Goal: Task Accomplishment & Management: Use online tool/utility

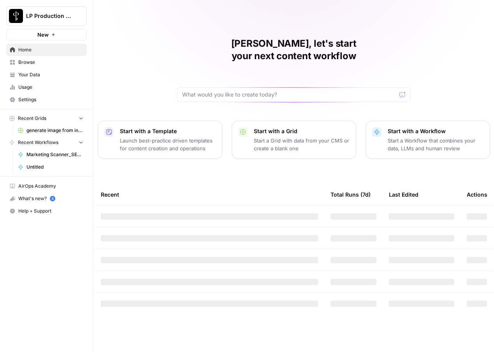
click at [33, 14] on span "LP Production Workloads" at bounding box center [49, 16] width 47 height 8
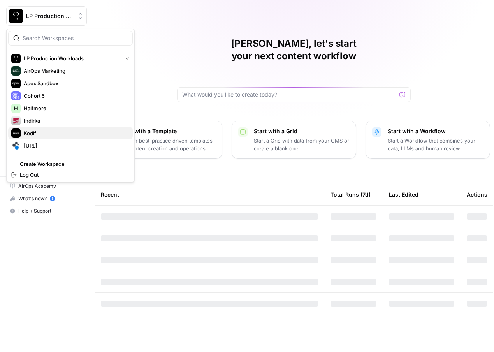
click at [33, 131] on span "Kodif" at bounding box center [75, 133] width 103 height 8
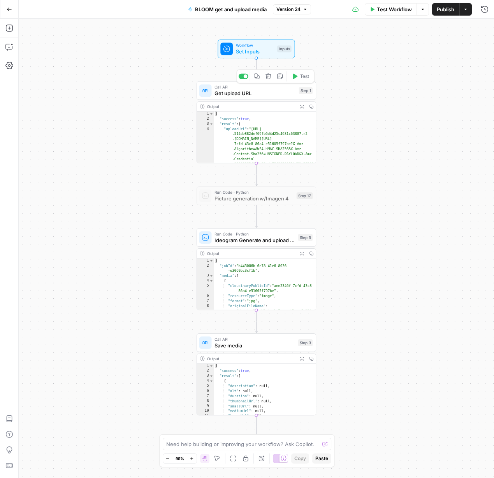
click at [249, 95] on span "Get upload URL" at bounding box center [255, 93] width 81 height 8
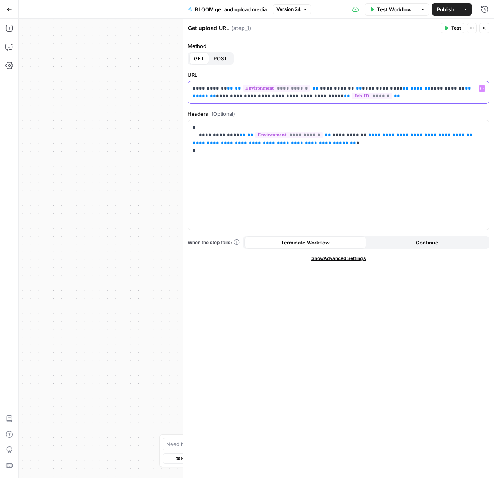
drag, startPoint x: 193, startPoint y: 88, endPoint x: 368, endPoint y: 100, distance: 175.0
click at [368, 100] on p "**********" at bounding box center [339, 93] width 292 height 16
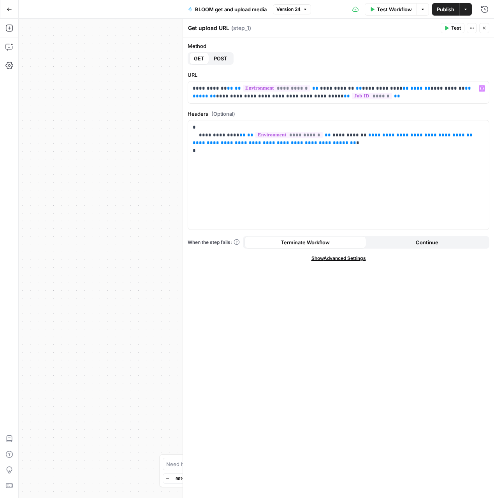
click at [216, 62] on span "POST" at bounding box center [221, 59] width 14 height 8
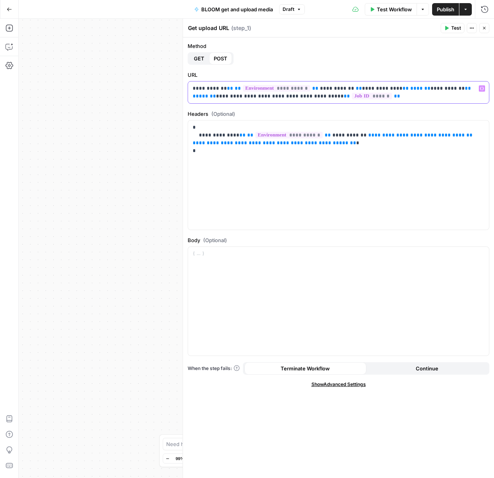
click at [388, 96] on p "**********" at bounding box center [339, 93] width 292 height 16
click at [216, 57] on span "POST" at bounding box center [221, 59] width 14 height 8
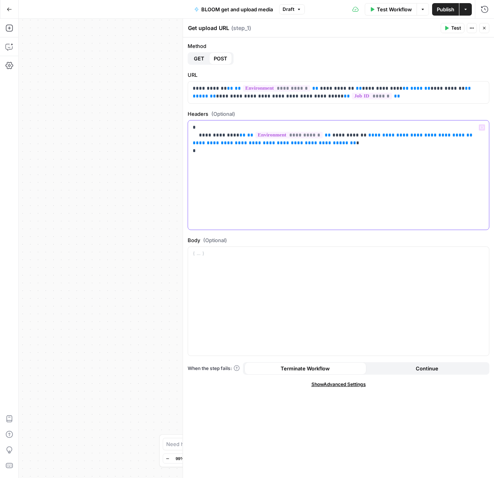
click at [229, 174] on div "**********" at bounding box center [338, 174] width 301 height 109
drag, startPoint x: 200, startPoint y: 155, endPoint x: 183, endPoint y: 117, distance: 41.9
click at [183, 117] on div "**********" at bounding box center [339, 248] width 312 height 459
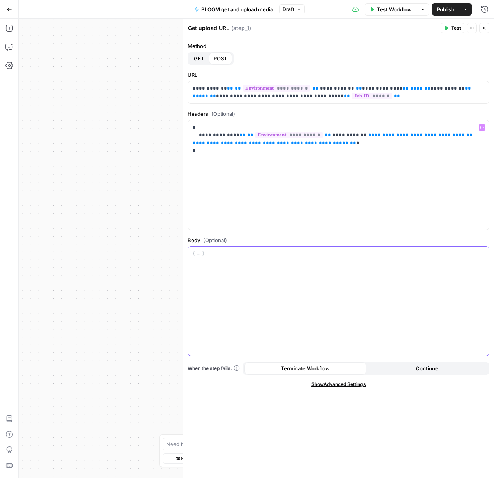
click at [231, 281] on div at bounding box center [338, 301] width 301 height 109
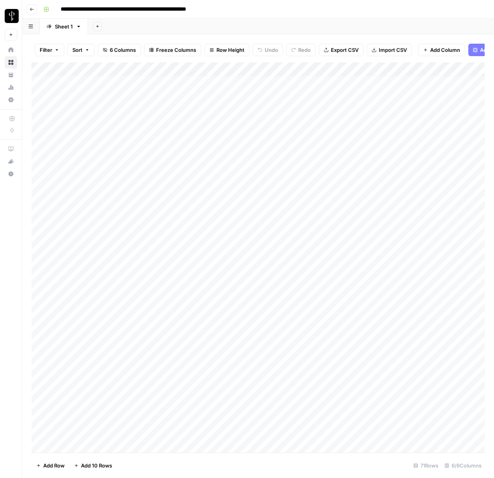
scroll to position [4, 0]
click at [174, 143] on div "Add Column" at bounding box center [259, 257] width 454 height 390
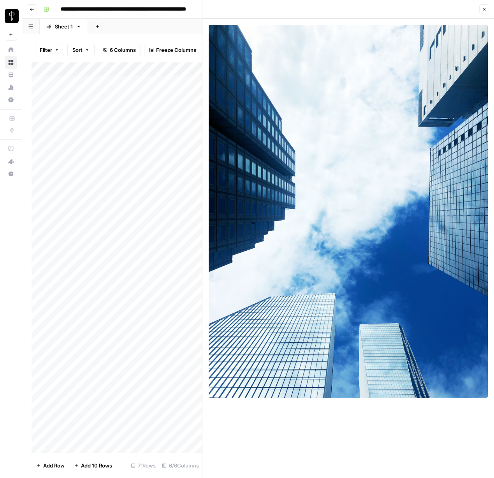
click at [484, 10] on icon "button" at bounding box center [484, 9] width 5 height 5
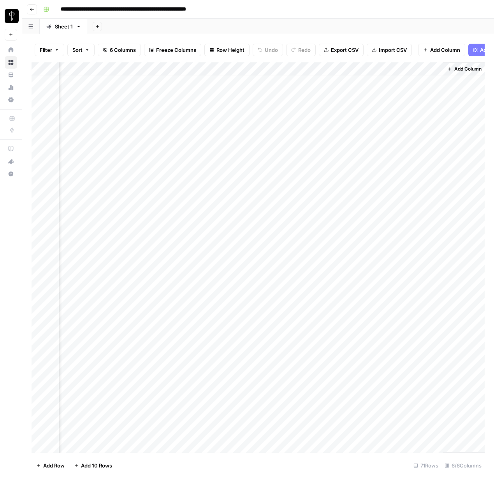
scroll to position [4, 90]
click at [434, 143] on div "Add Column" at bounding box center [259, 257] width 454 height 390
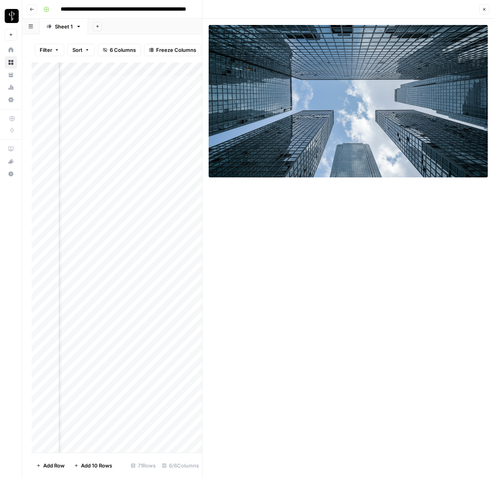
click at [484, 10] on icon "button" at bounding box center [484, 9] width 5 height 5
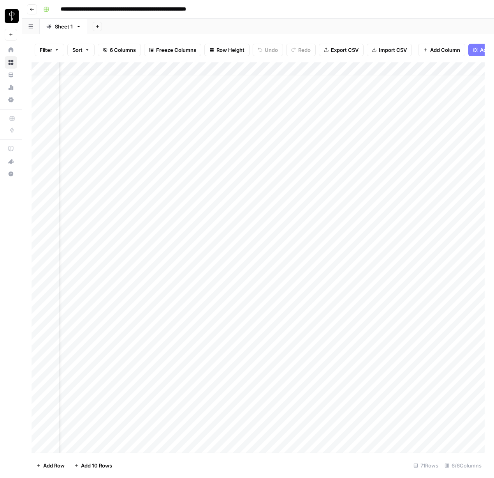
scroll to position [4, 0]
click at [175, 143] on div "Add Column" at bounding box center [259, 257] width 454 height 390
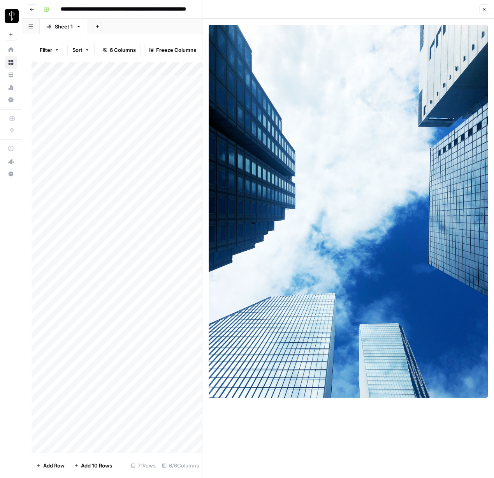
click at [484, 9] on icon "button" at bounding box center [484, 9] width 5 height 5
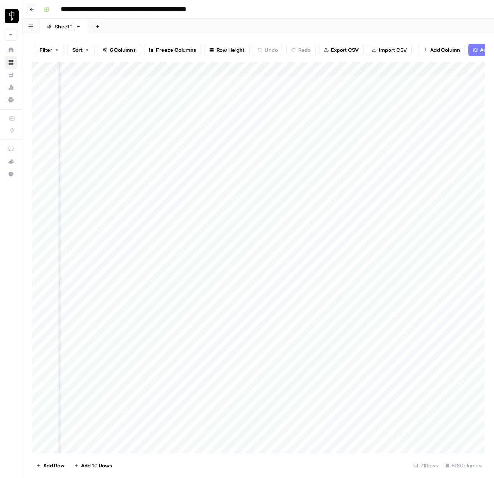
scroll to position [4, 90]
click at [437, 144] on div "Add Column" at bounding box center [259, 257] width 454 height 390
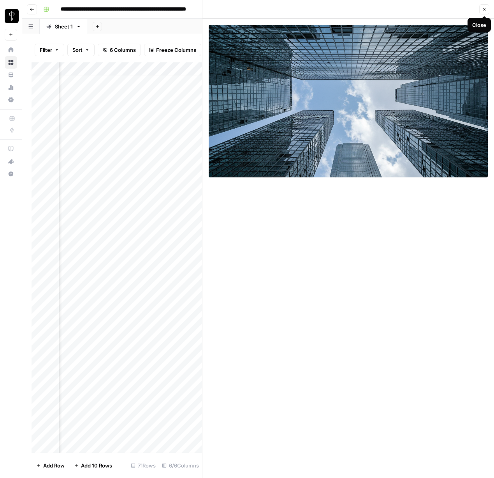
click at [486, 8] on icon "button" at bounding box center [484, 9] width 5 height 5
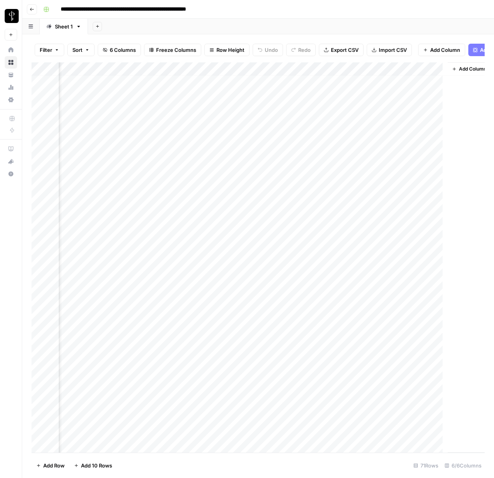
scroll to position [4, 81]
